Goal: Use online tool/utility: Utilize a website feature to perform a specific function

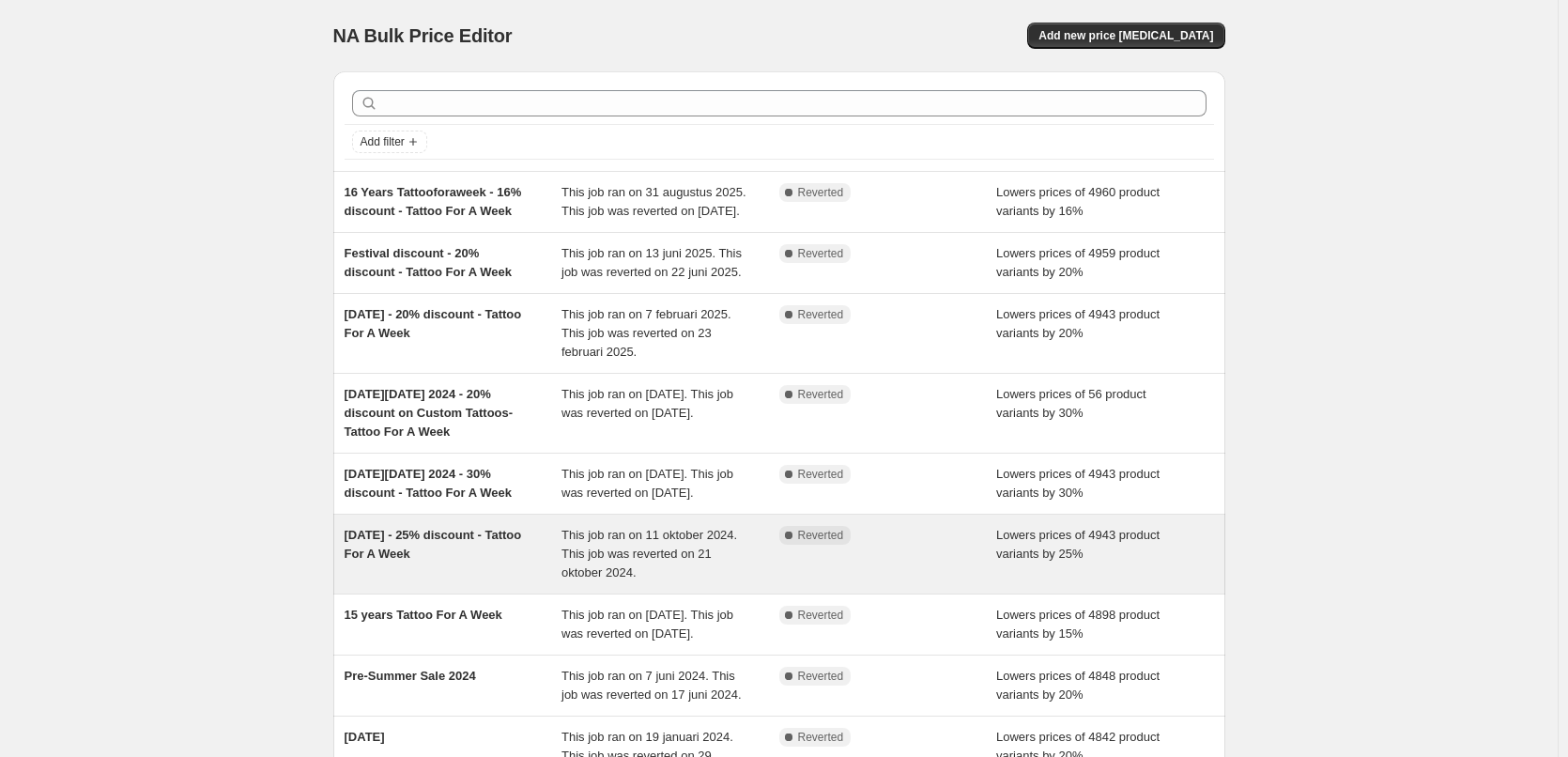
click at [978, 582] on div "Complete Reverted" at bounding box center [889, 553] width 218 height 56
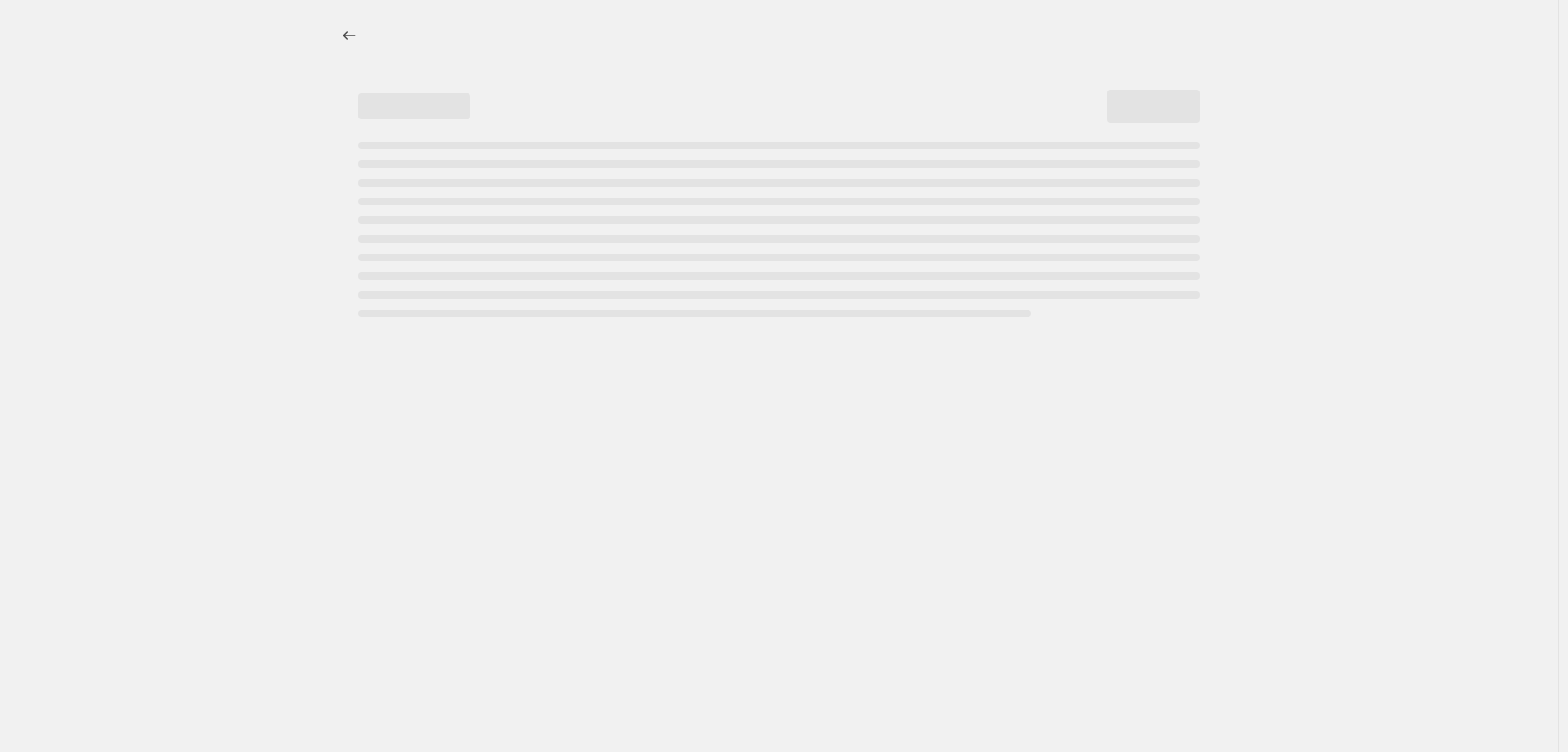
select select "percentage"
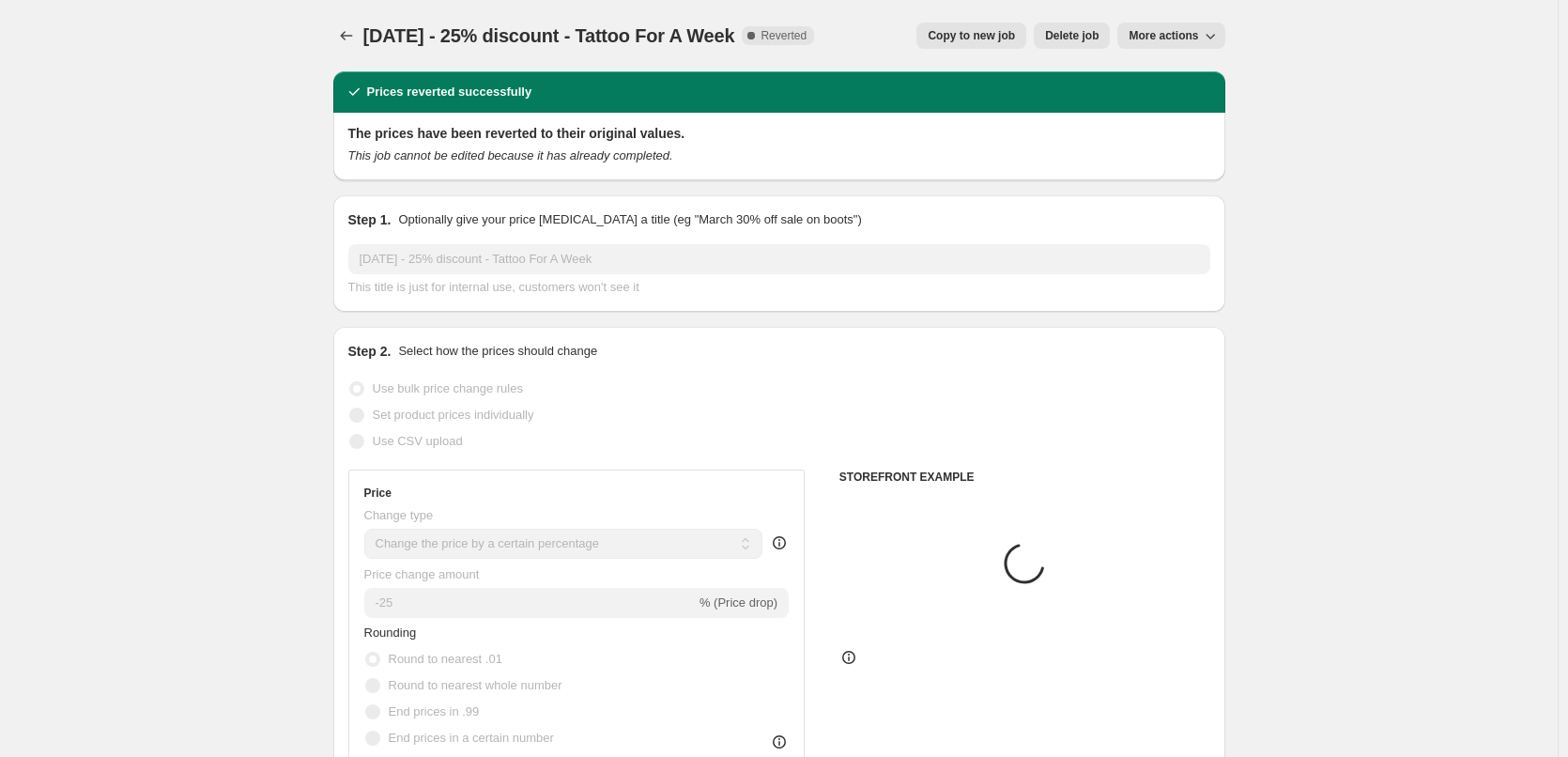
select select "collection"
click at [989, 31] on span "Copy to new job" at bounding box center [971, 36] width 87 height 15
select select "percentage"
select select "collection"
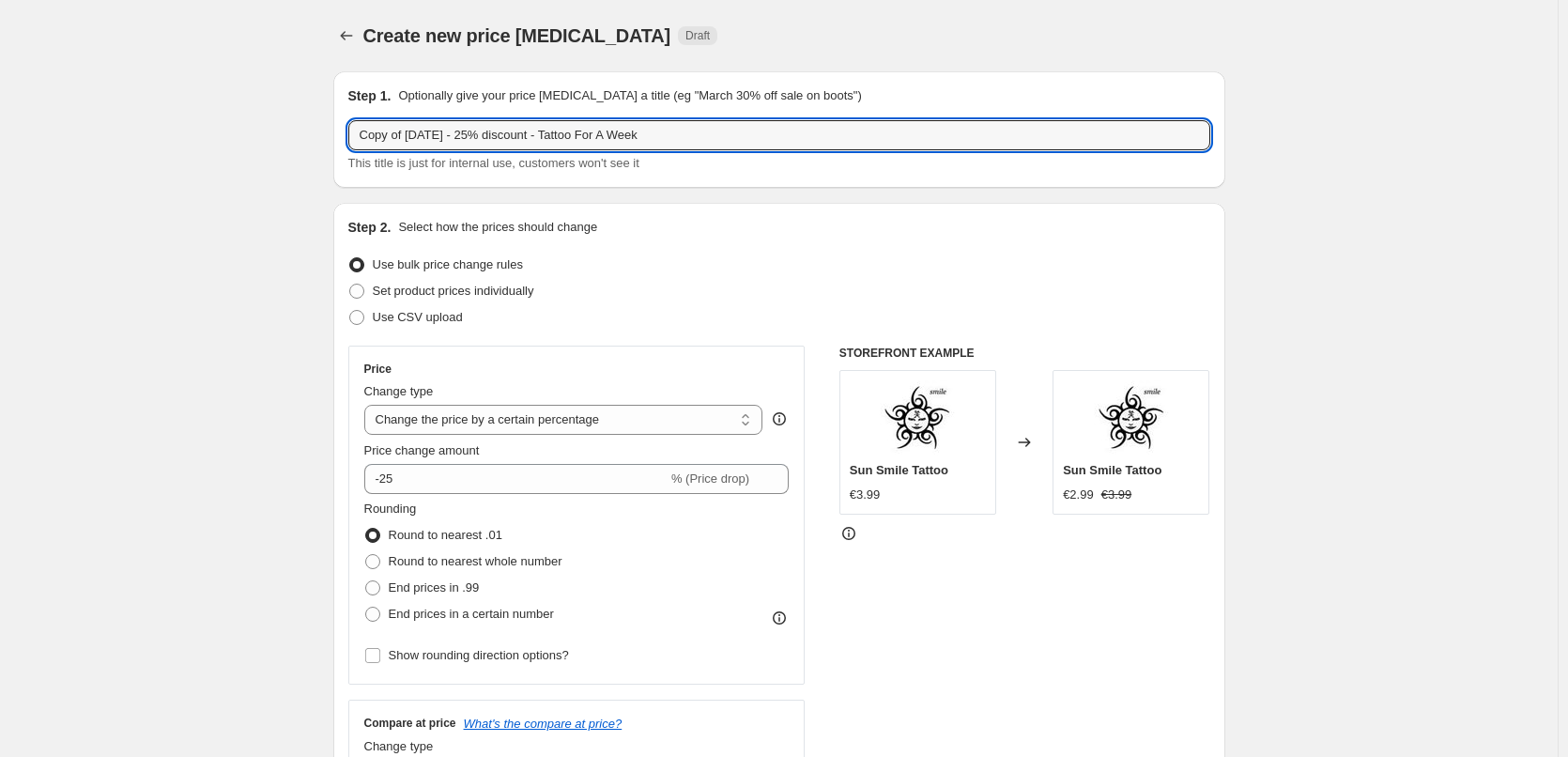
drag, startPoint x: 410, startPoint y: 138, endPoint x: 337, endPoint y: 139, distance: 73.0
click at [337, 139] on div "Step 1. Optionally give your price [MEDICAL_DATA] a title (eg "March 30% off sa…" at bounding box center [779, 129] width 892 height 117
click at [451, 138] on input "[DATE] - 25% discount - Tattoo For A Week" at bounding box center [779, 136] width 862 height 30
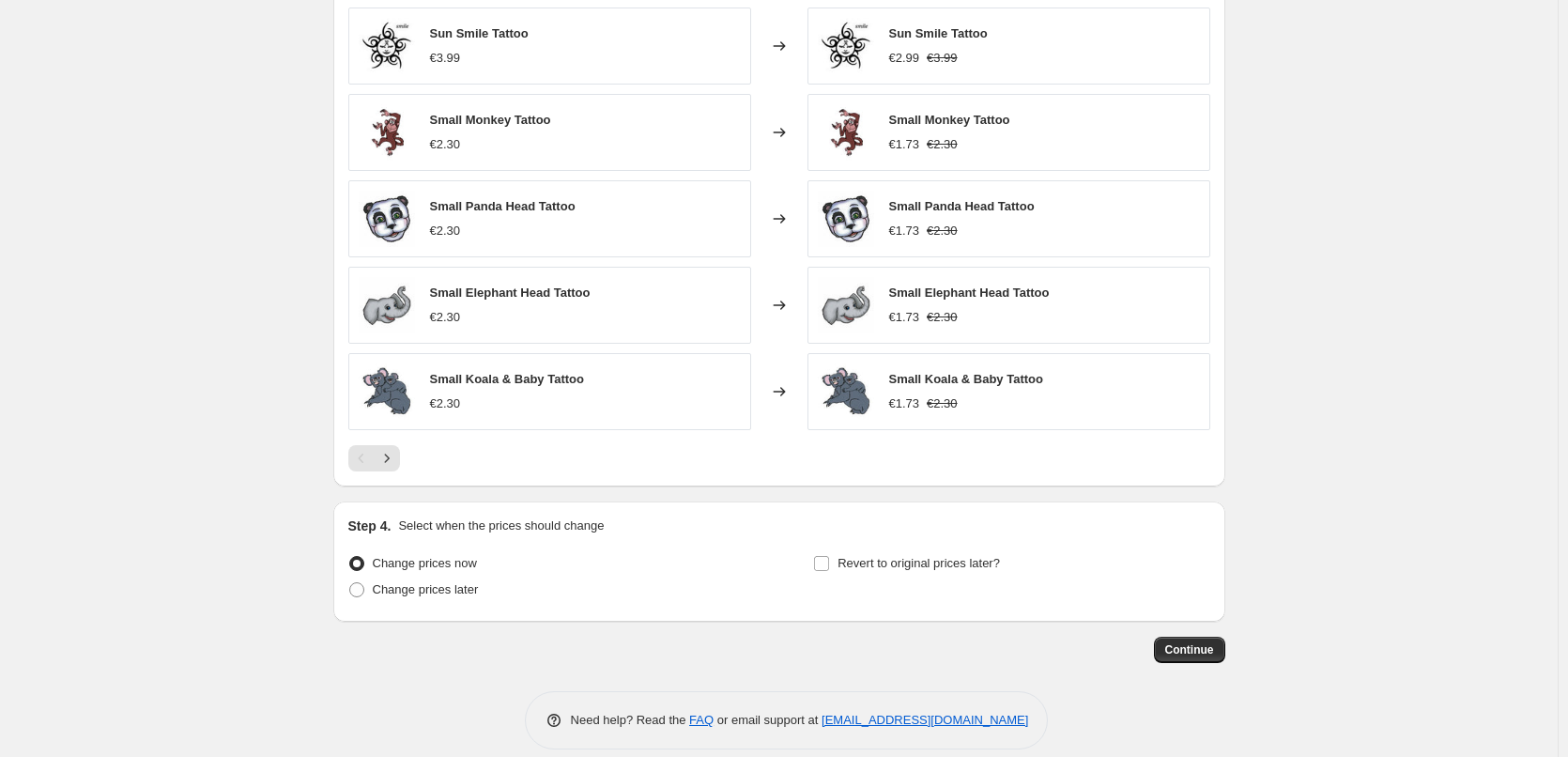
scroll to position [1333, 0]
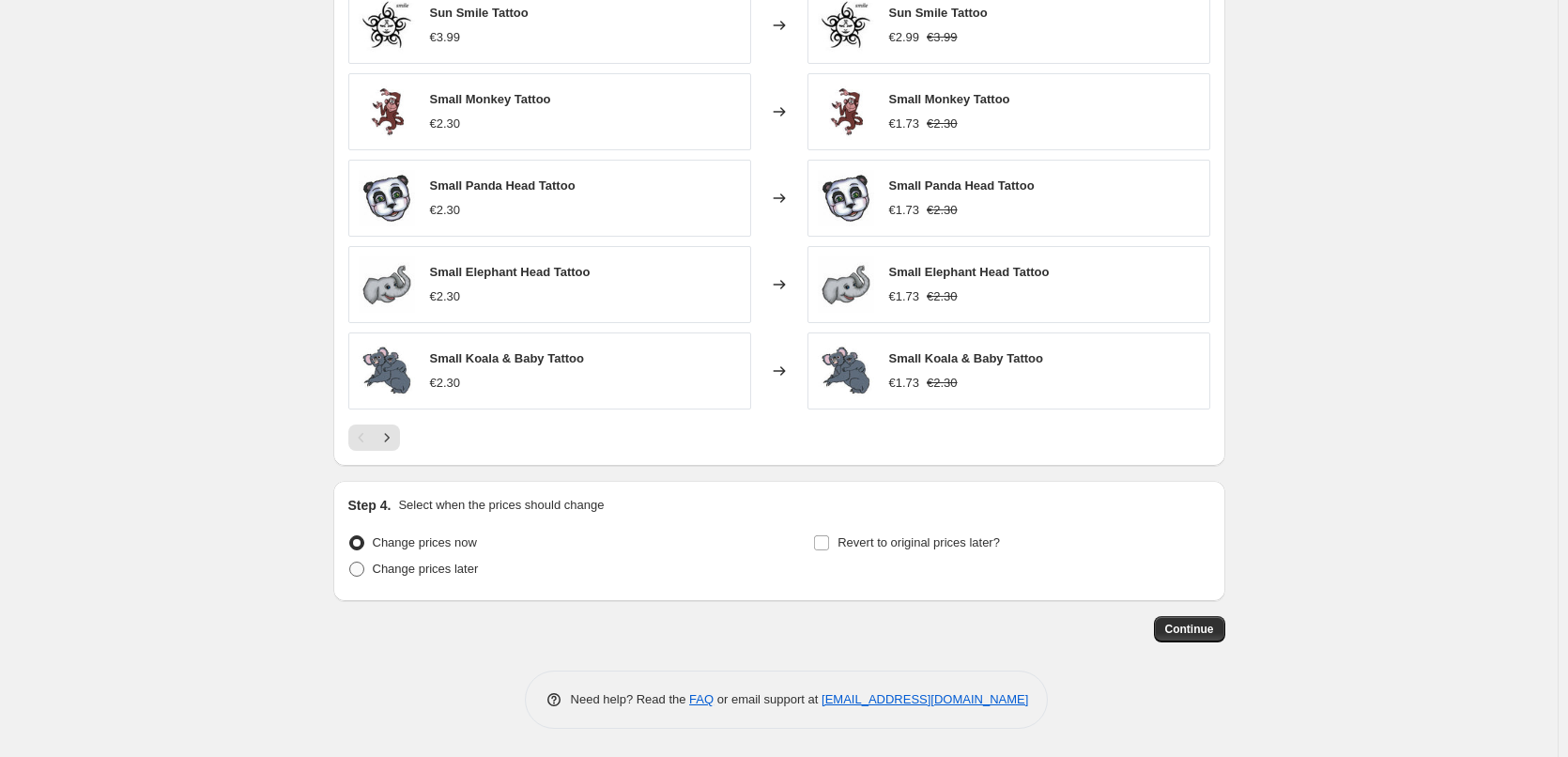
type input "[DATE] - 25% discount - Tattoo For A Week"
click at [356, 570] on span at bounding box center [357, 569] width 15 height 15
click at [350, 563] on input "Change prices later" at bounding box center [349, 562] width 1 height 1
radio input "true"
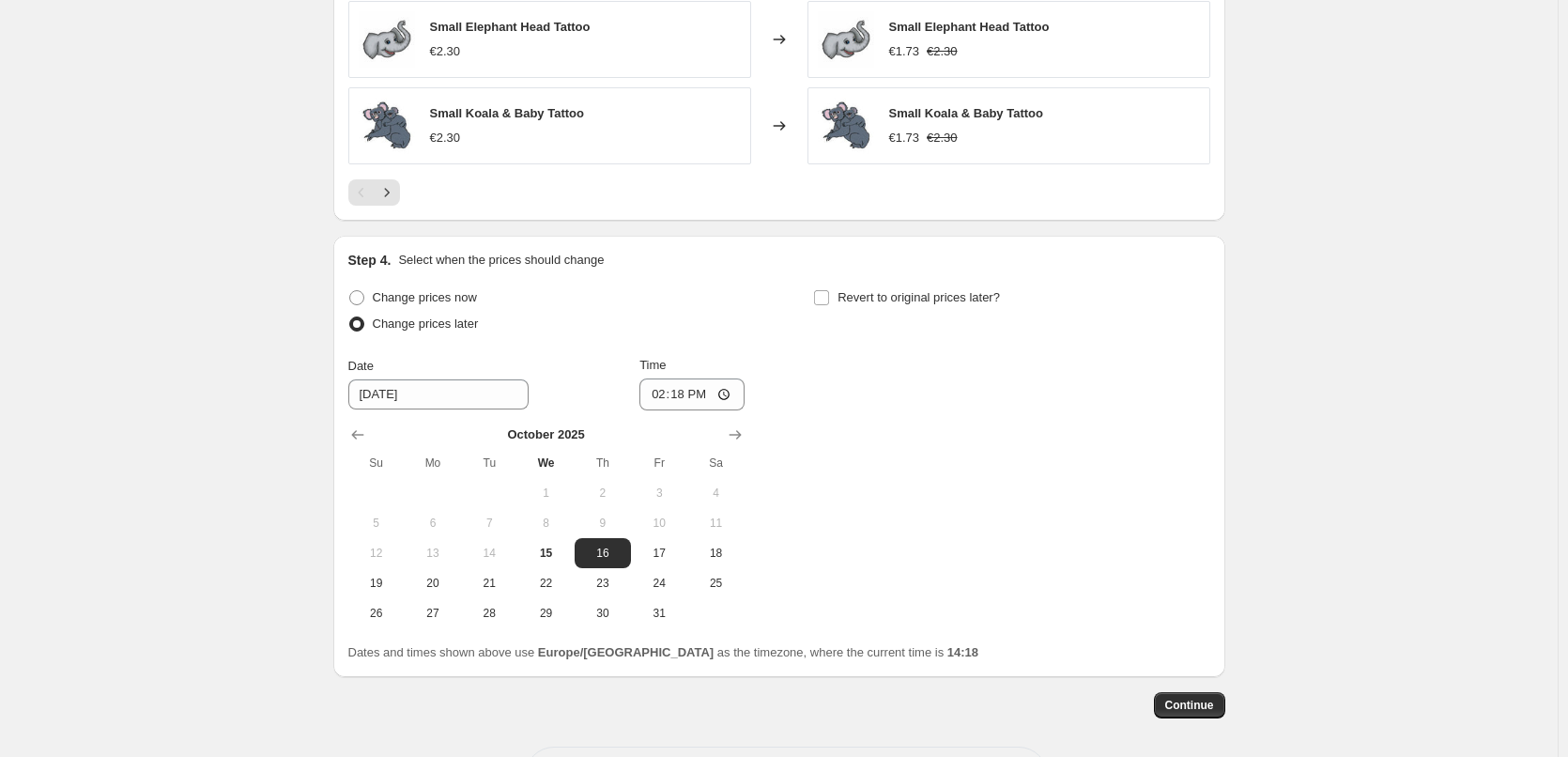
scroll to position [1634, 0]
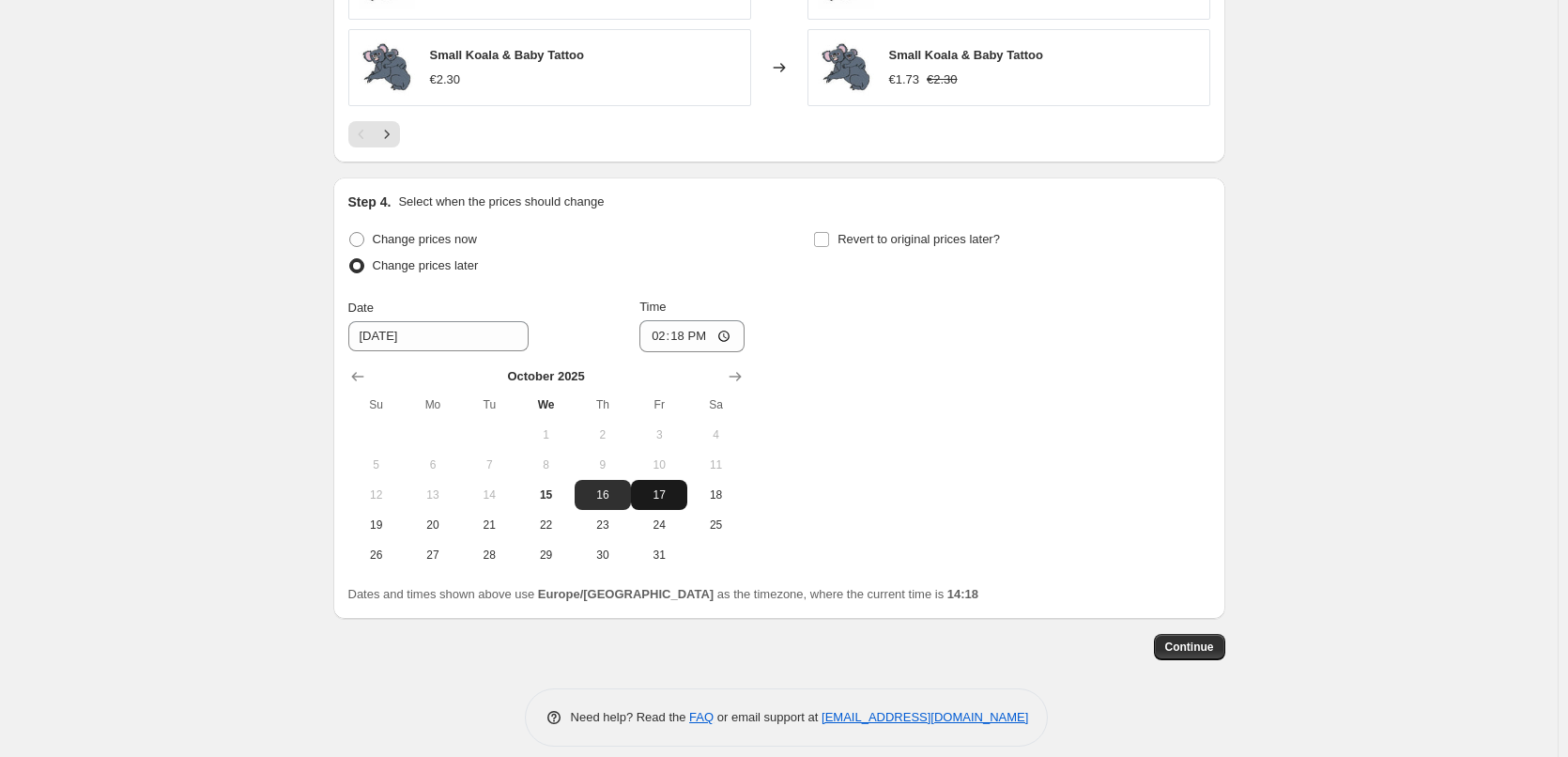
click at [655, 507] on button "17" at bounding box center [658, 495] width 56 height 30
type input "[DATE]"
click at [710, 338] on input "14:18" at bounding box center [692, 337] width 105 height 32
click at [692, 339] on input "14:18" at bounding box center [692, 337] width 105 height 32
click at [710, 335] on input "00:18" at bounding box center [692, 337] width 105 height 32
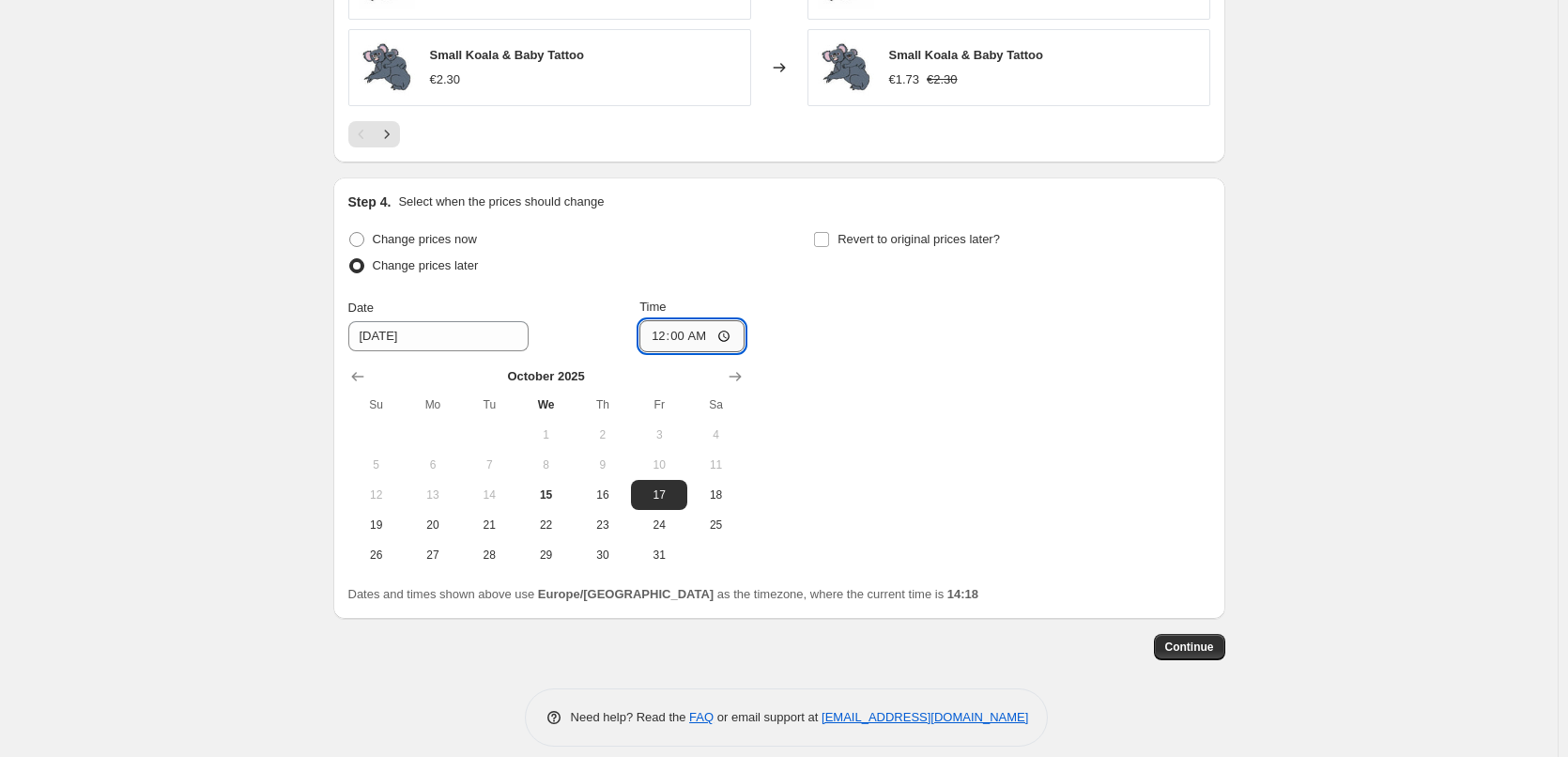
type input "00:01"
click at [826, 242] on input "Revert to original prices later?" at bounding box center [821, 240] width 15 height 15
checkbox input "true"
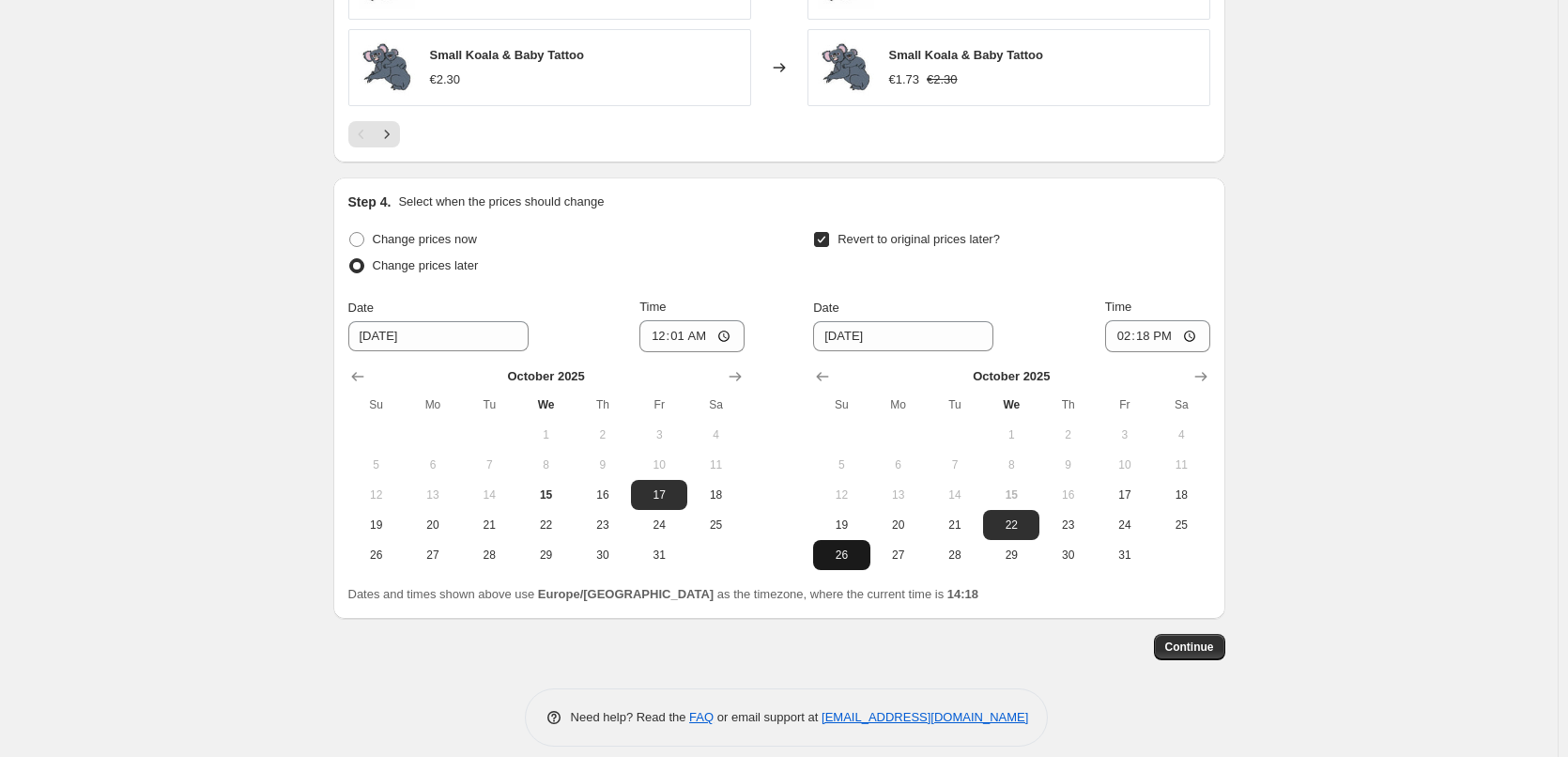
click at [839, 565] on button "26" at bounding box center [840, 555] width 56 height 30
type input "[DATE]"
click at [1158, 339] on input "14:18" at bounding box center [1157, 337] width 105 height 32
type input "23:58"
click at [1190, 653] on span "Continue" at bounding box center [1189, 647] width 48 height 15
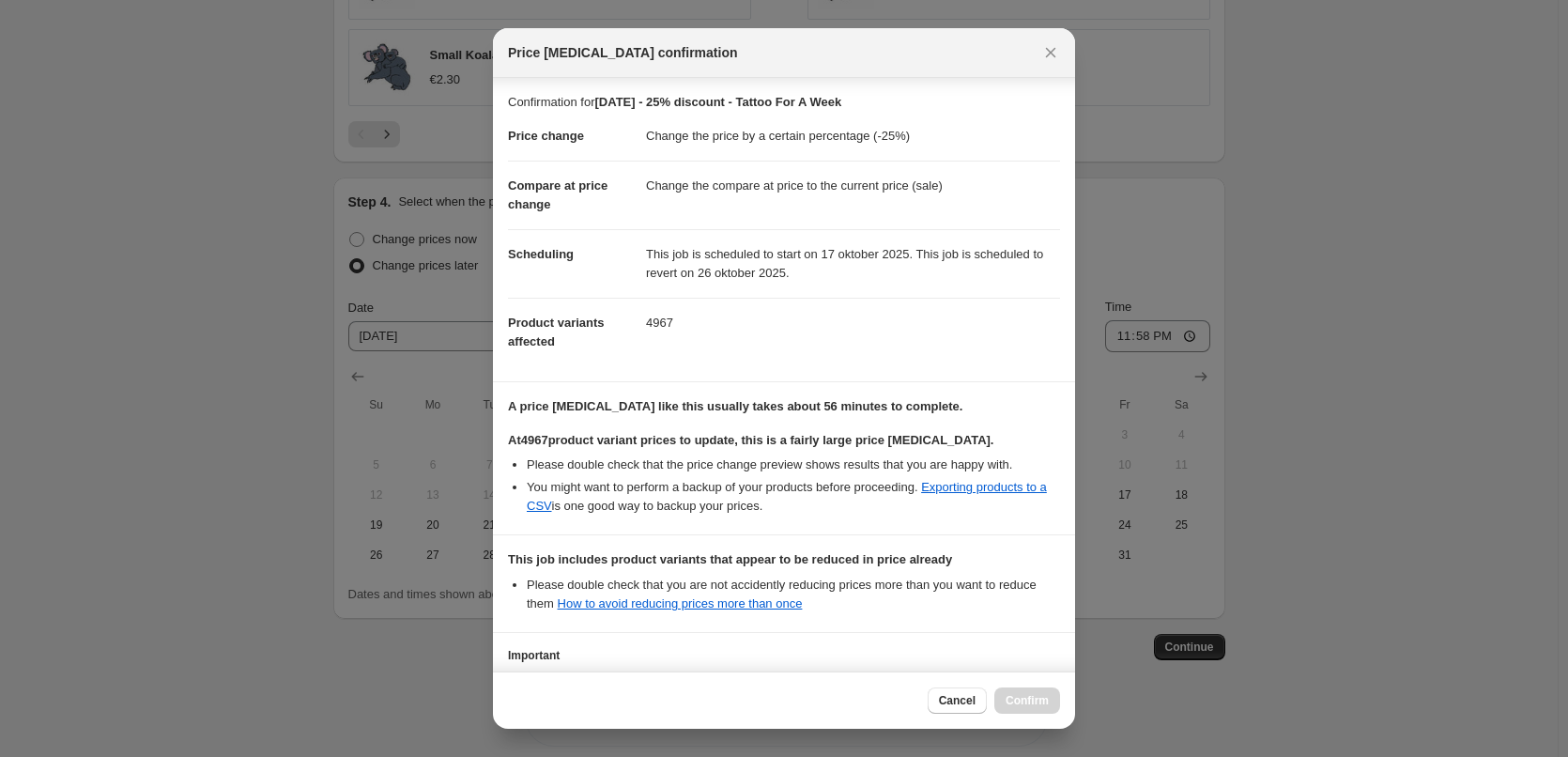
scroll to position [134, 0]
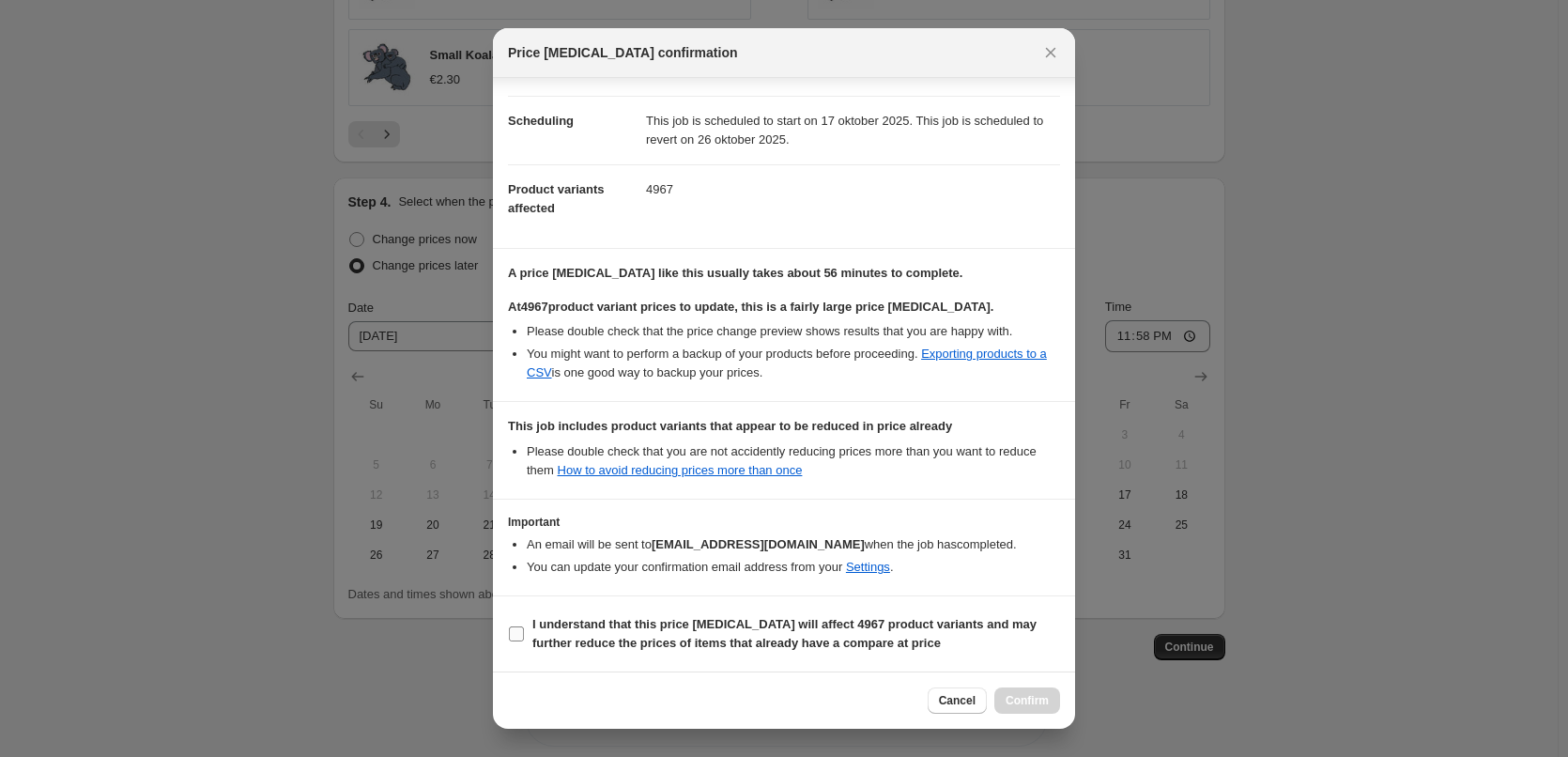
click at [518, 638] on input "I understand that this price [MEDICAL_DATA] will affect 4967 product variants a…" at bounding box center [517, 634] width 15 height 15
checkbox input "true"
click at [1042, 696] on span "Confirm" at bounding box center [1027, 701] width 44 height 15
